Goal: Task Accomplishment & Management: Complete application form

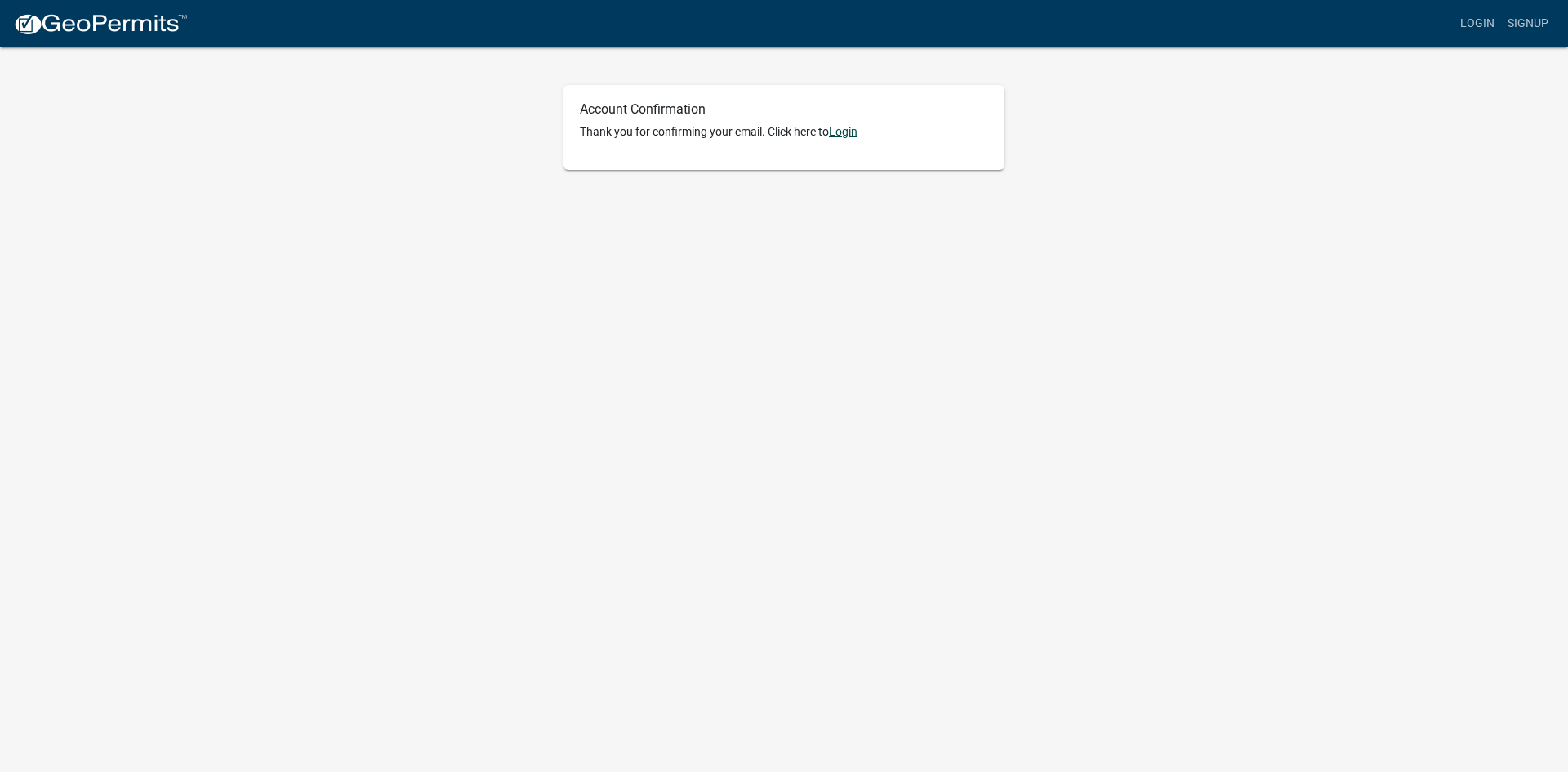
click at [853, 127] on link "Login" at bounding box center [842, 131] width 28 height 13
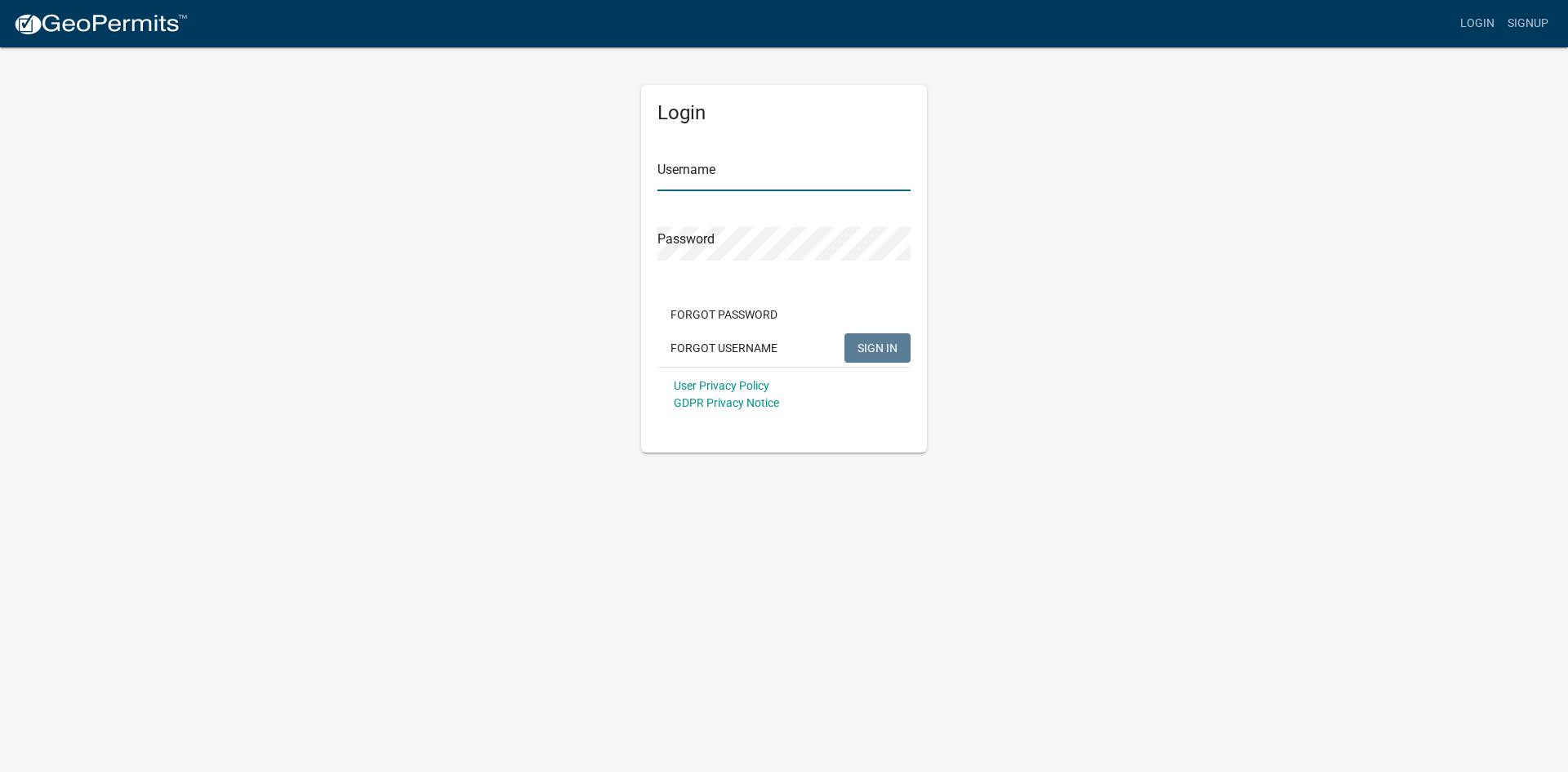
click at [714, 181] on input "Username" at bounding box center [784, 174] width 253 height 33
type input "LAFSR200"
click at [875, 343] on span "SIGN IN" at bounding box center [877, 347] width 40 height 13
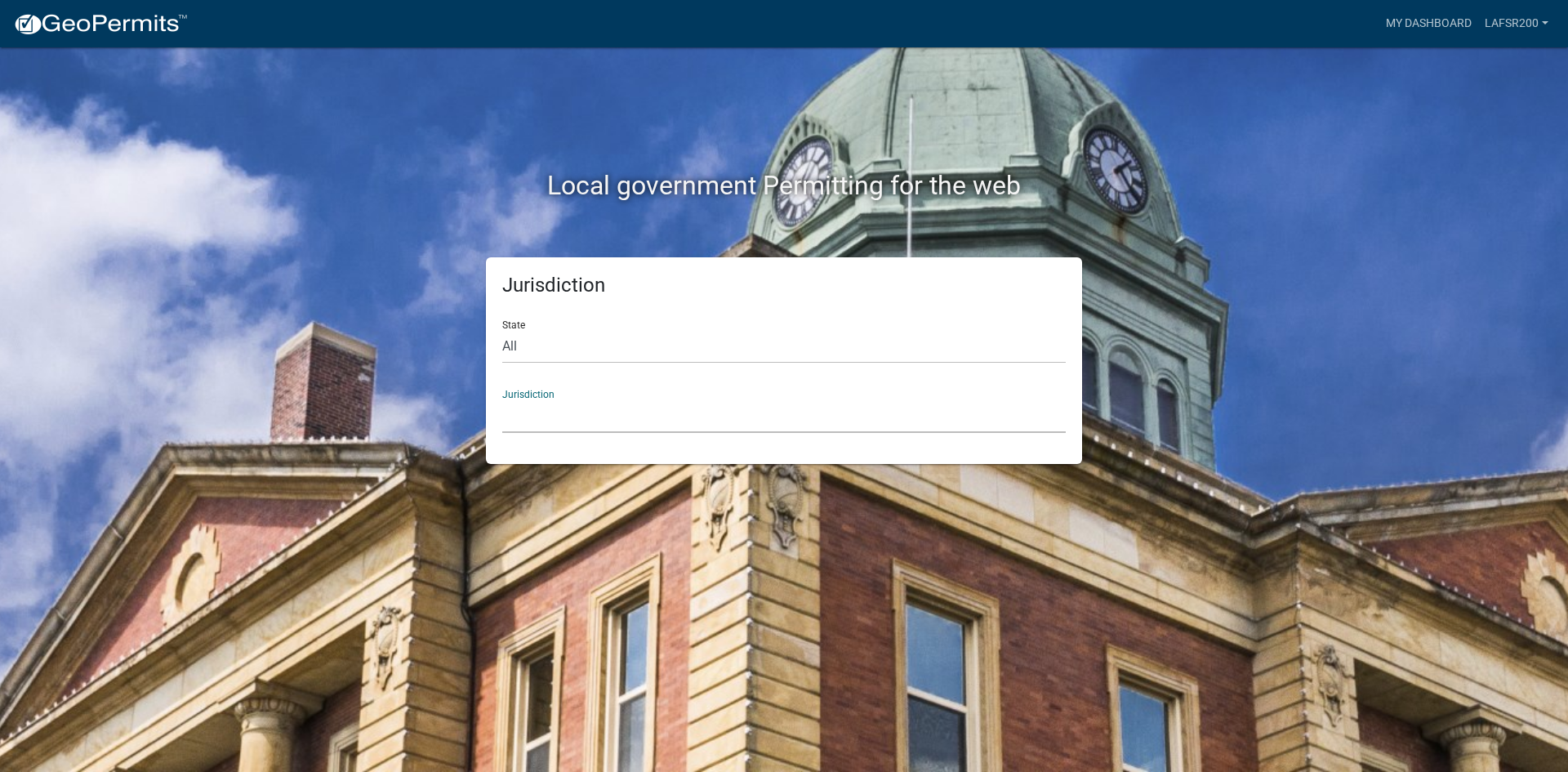
click at [520, 405] on select "Custer County, Colorado Carroll County, Georgia Cook County, Georgia Crawford C…" at bounding box center [784, 416] width 564 height 33
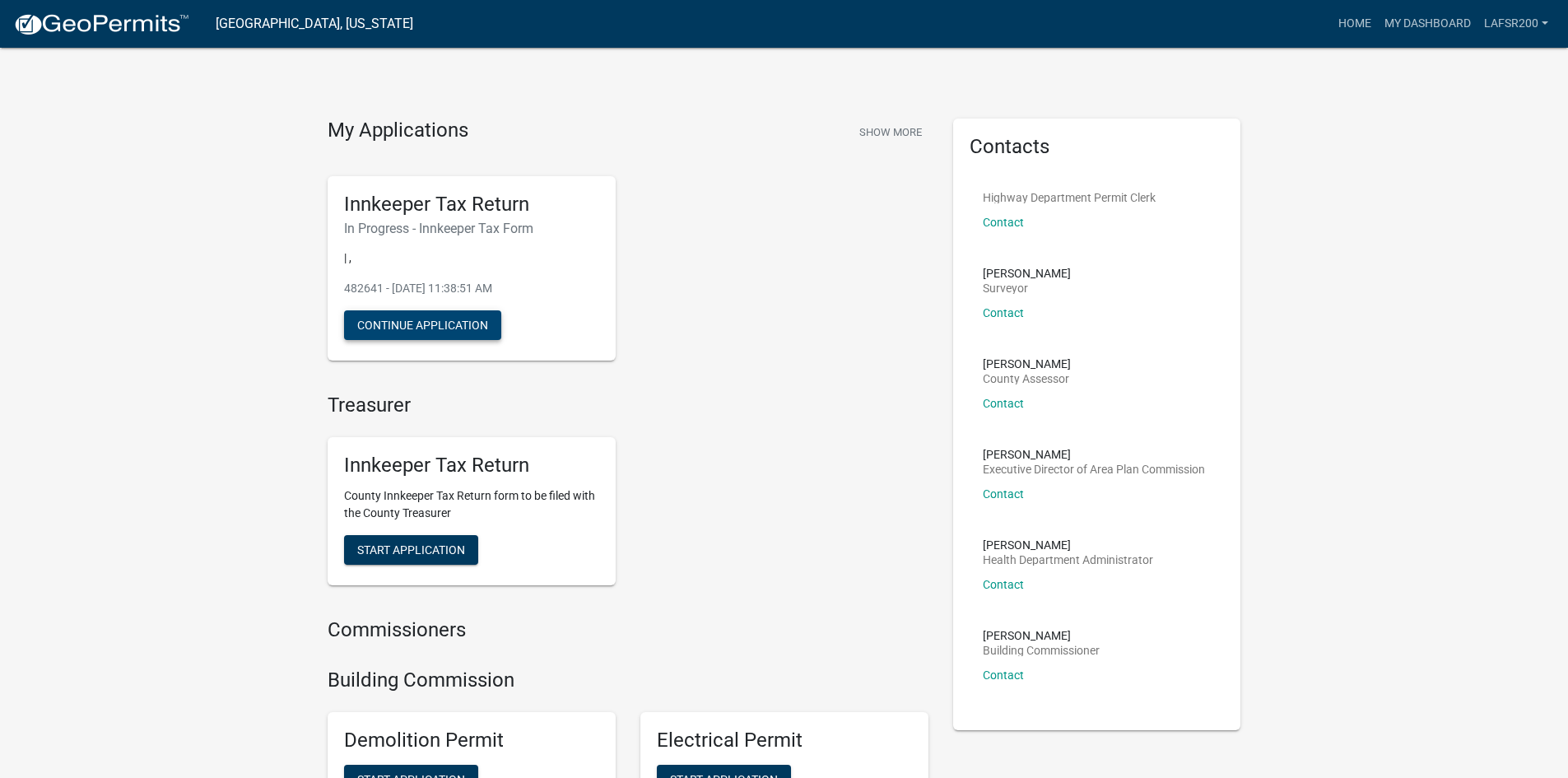
click at [411, 329] on button "Continue Application" at bounding box center [423, 325] width 158 height 30
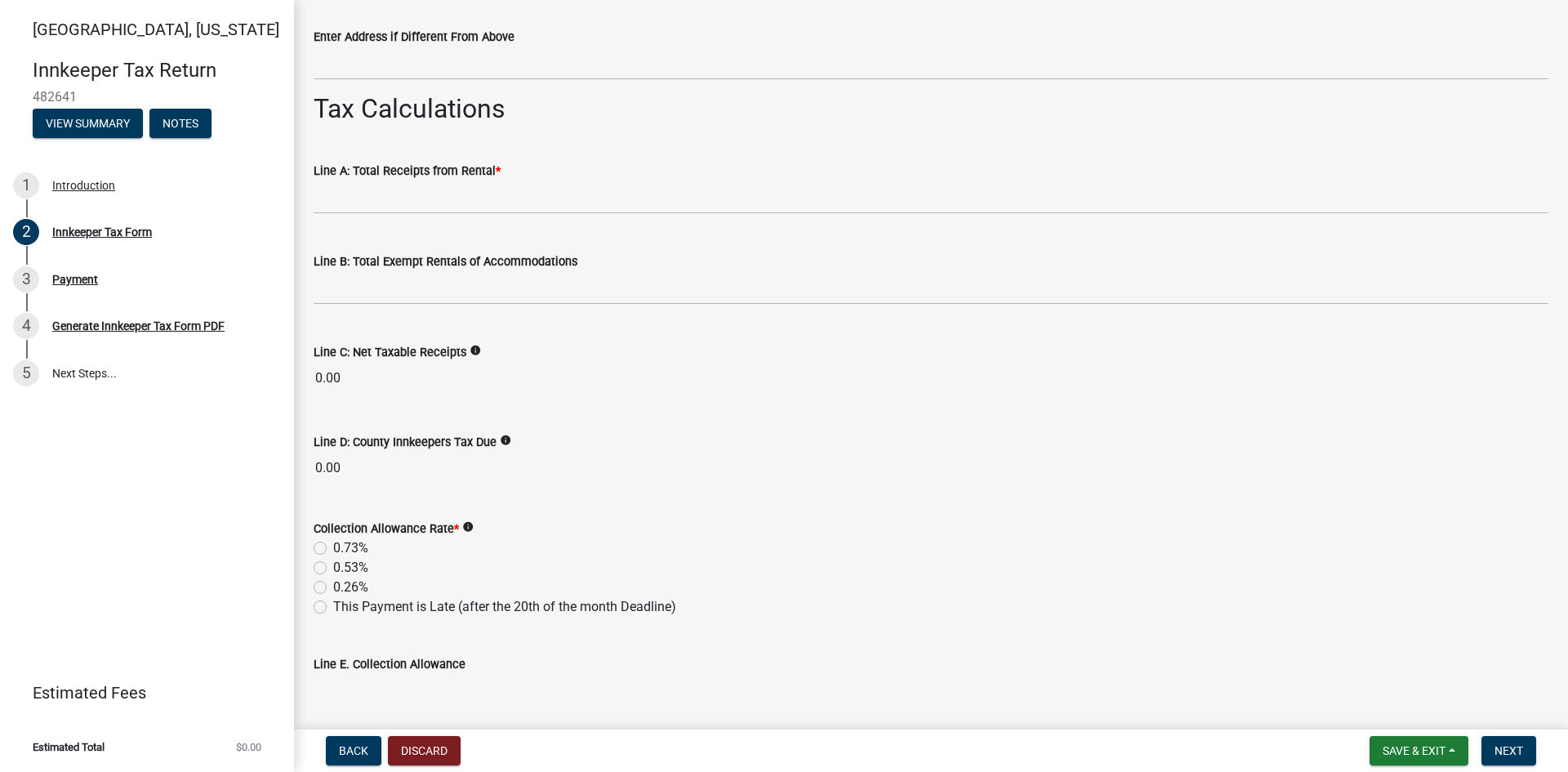
scroll to position [1307, 0]
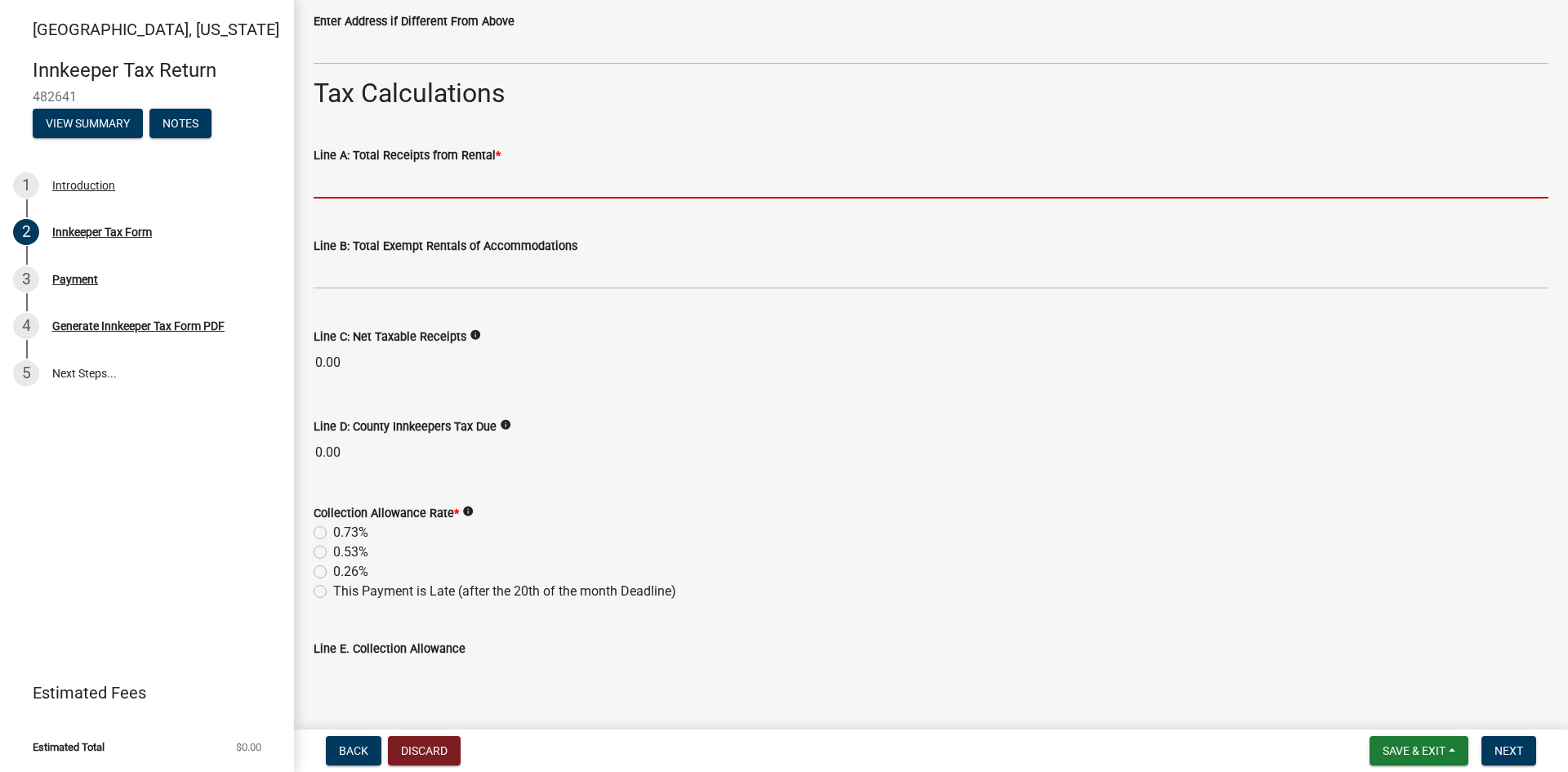
click at [397, 191] on input "text" at bounding box center [931, 182] width 1235 height 33
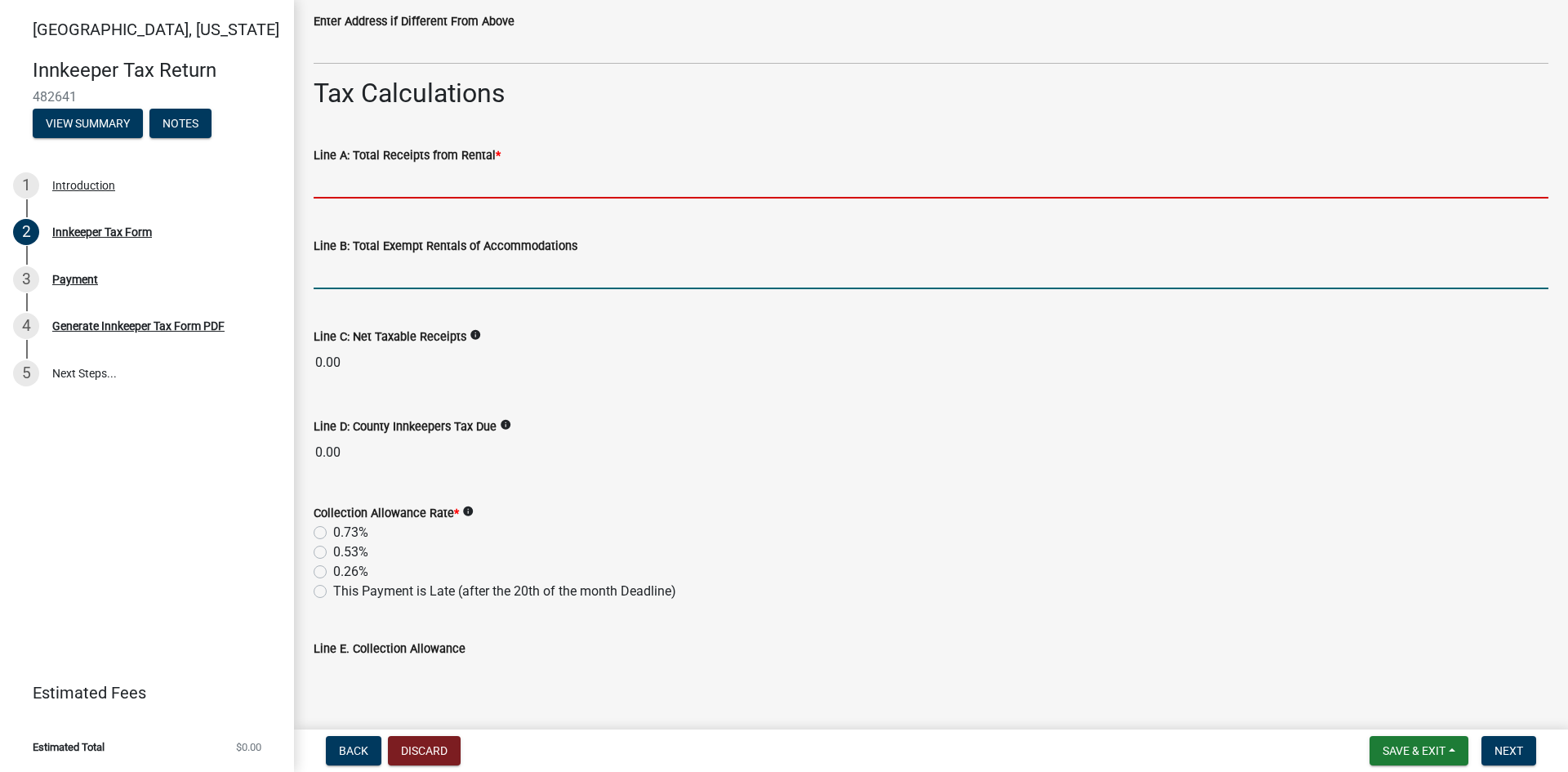
click at [522, 279] on form "Line B: Total Exempt Rentals of Accommodations" at bounding box center [931, 263] width 1235 height 53
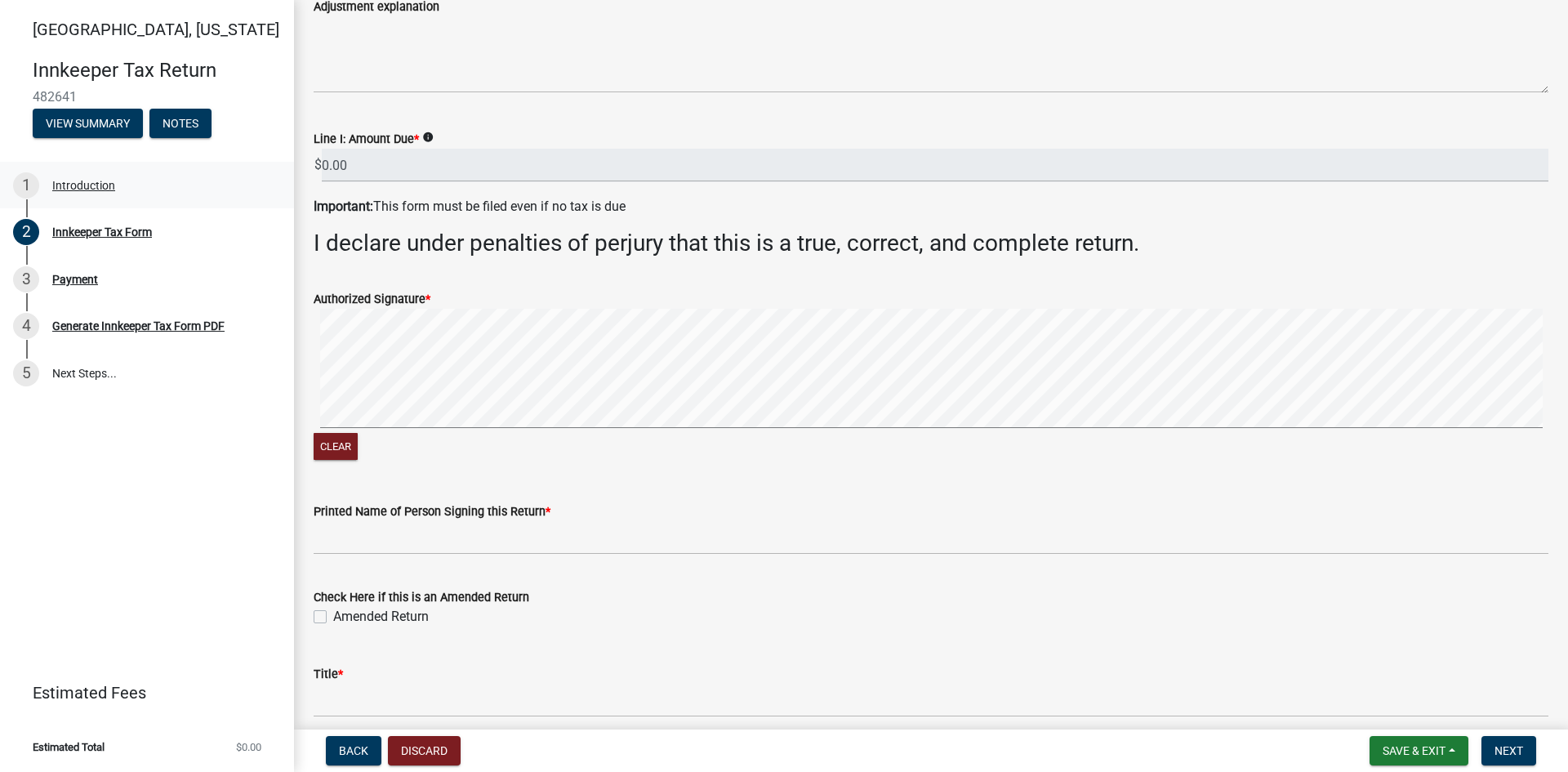
scroll to position [2273, 0]
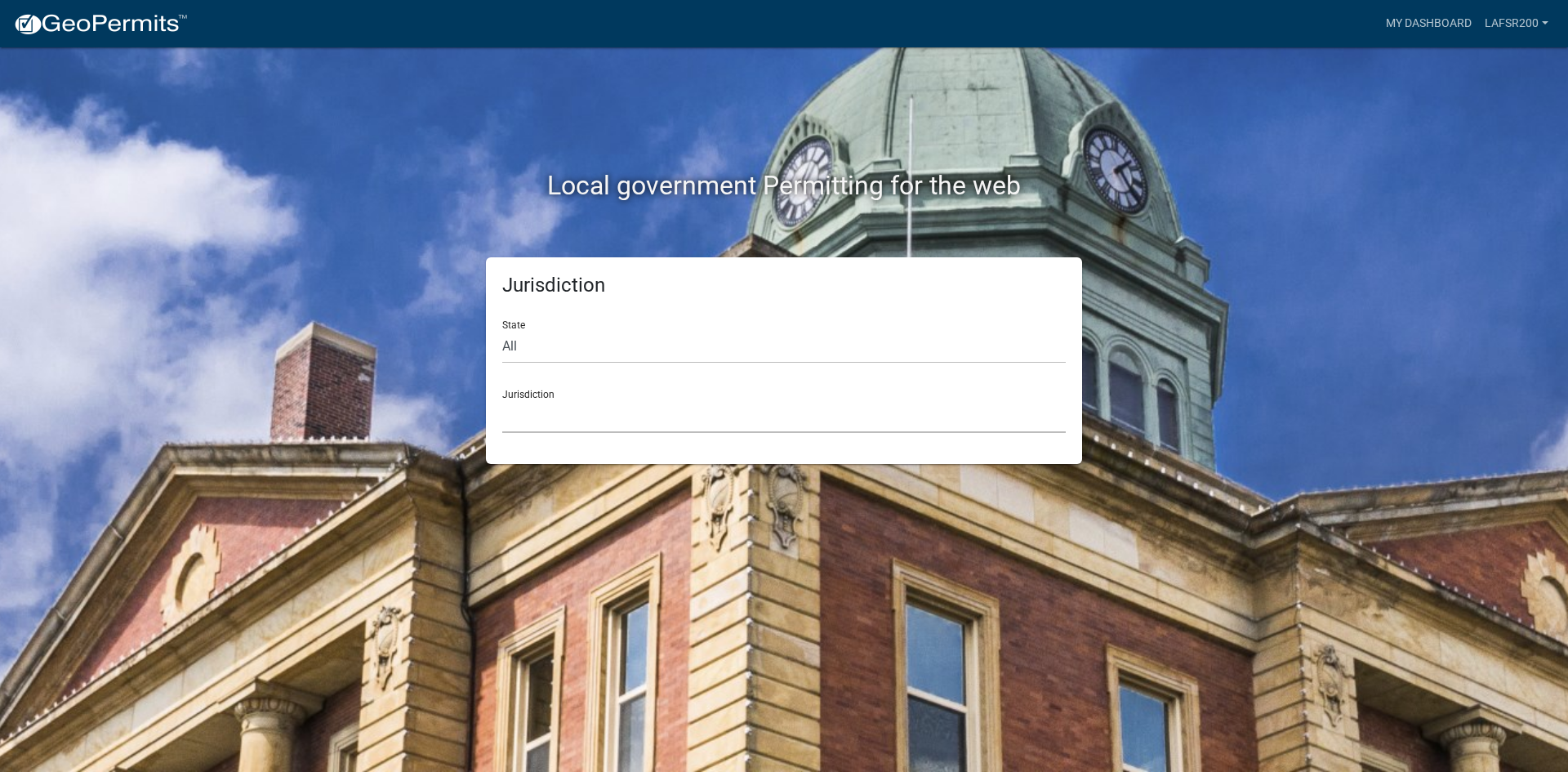
click at [548, 420] on select "Custer County, Colorado Carroll County, Georgia Cook County, Georgia Crawford C…" at bounding box center [784, 416] width 564 height 33
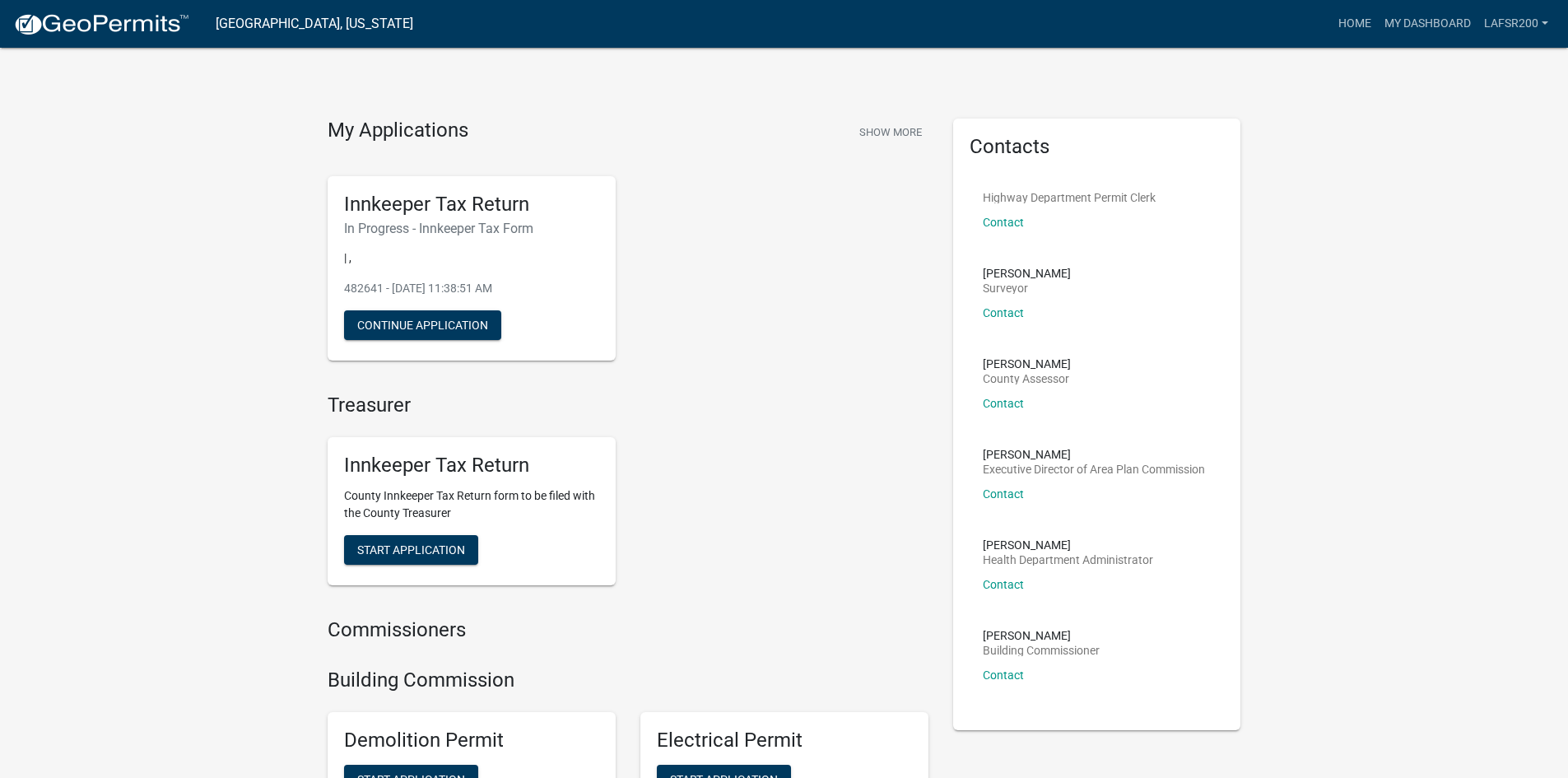
drag, startPoint x: 248, startPoint y: 0, endPoint x: 1468, endPoint y: 166, distance: 1231.2
click at [424, 331] on button "Continue Application" at bounding box center [423, 325] width 158 height 30
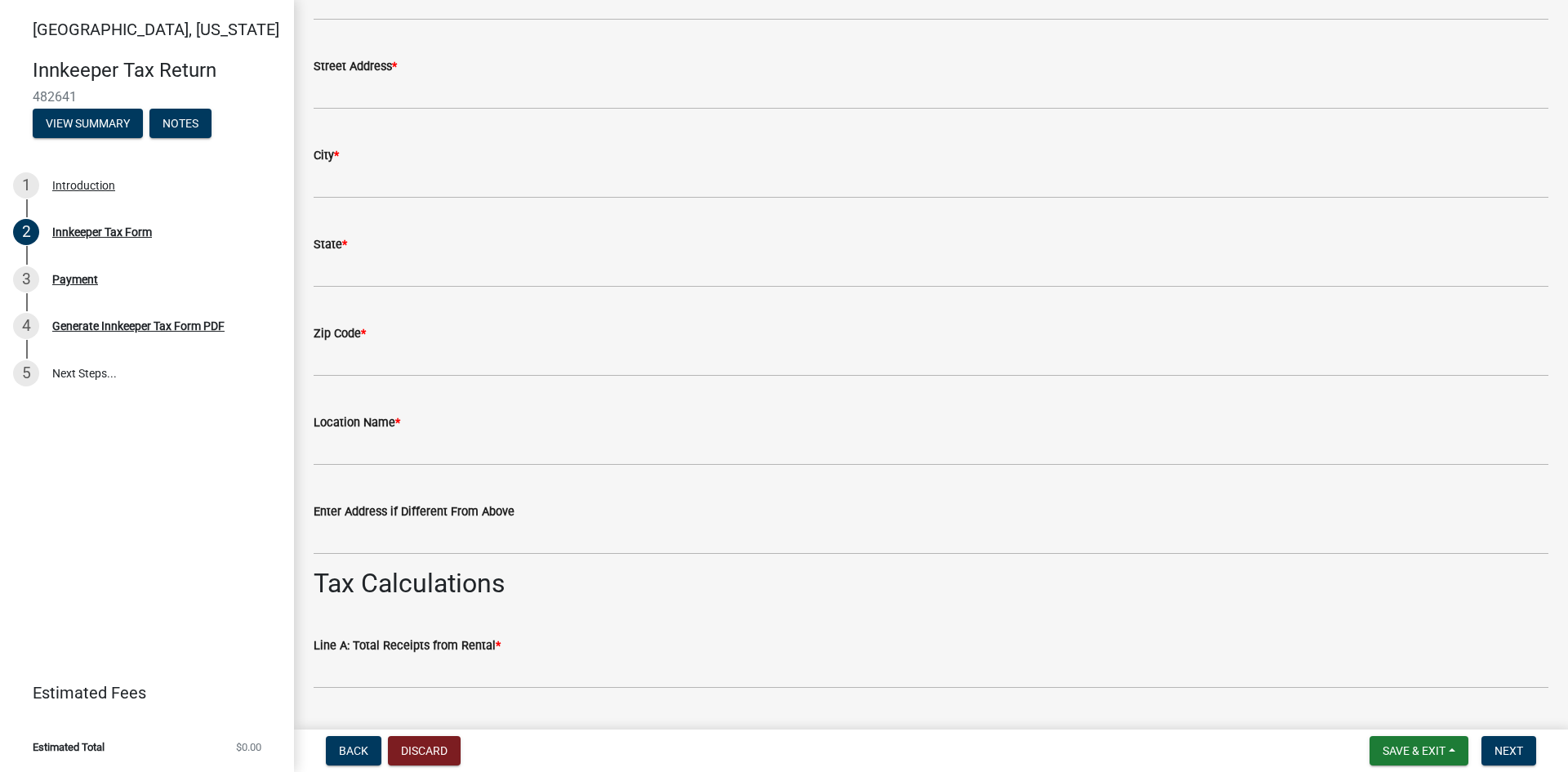
scroll to position [1143, 0]
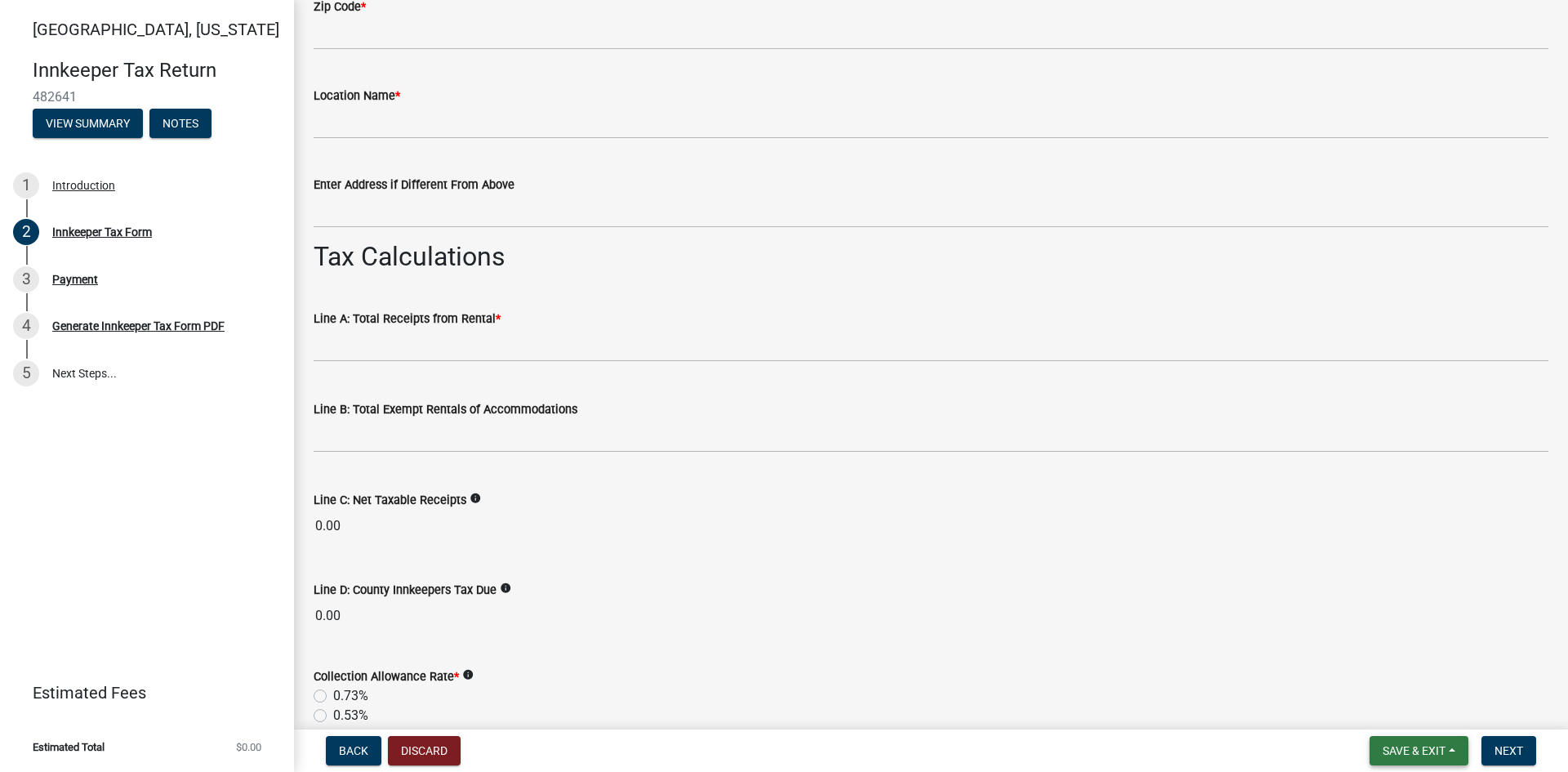
click at [1458, 743] on button "Save & Exit" at bounding box center [1419, 751] width 99 height 29
click at [1275, 746] on div "Back Discard Save & Exit Save Save & Exit Next" at bounding box center [930, 751] width 1248 height 29
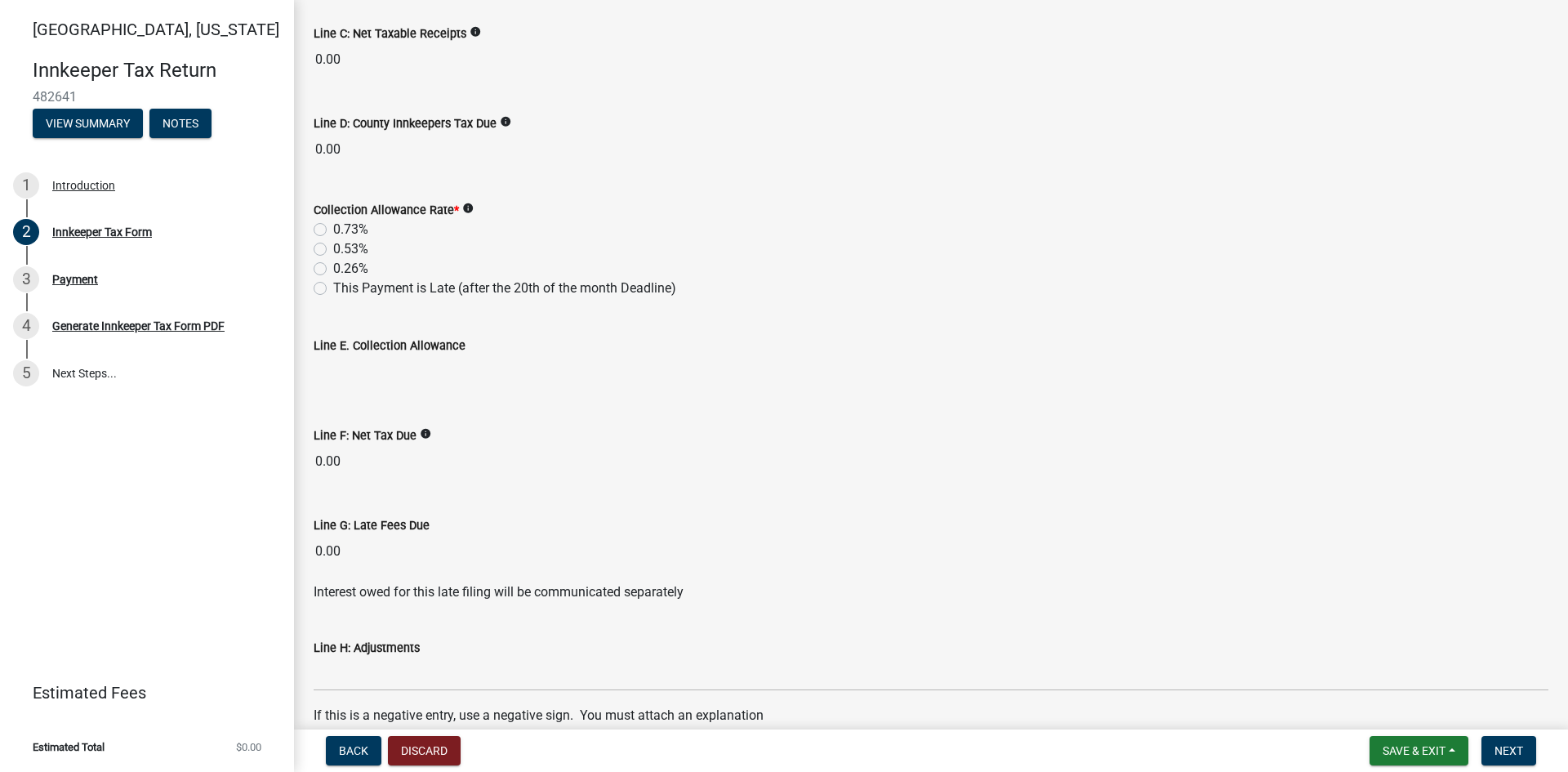
scroll to position [1424, 0]
